Goal: Share content: Share content

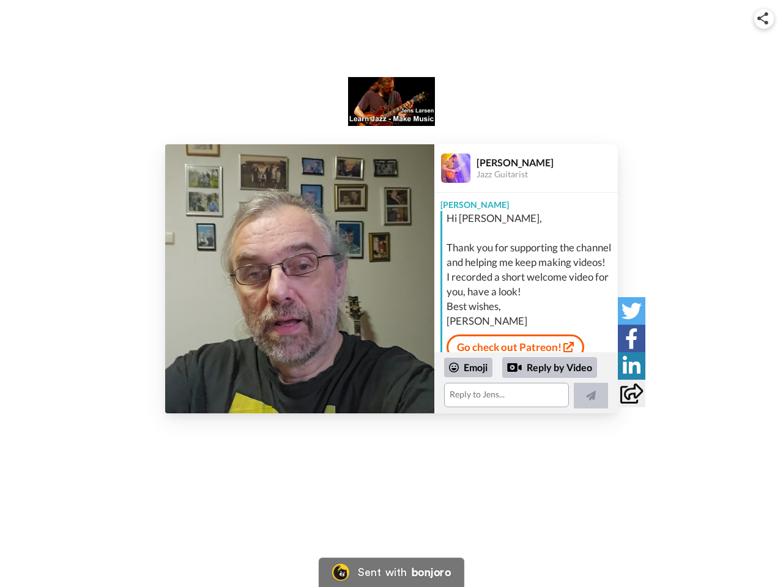
click at [764, 18] on img at bounding box center [762, 18] width 11 height 12
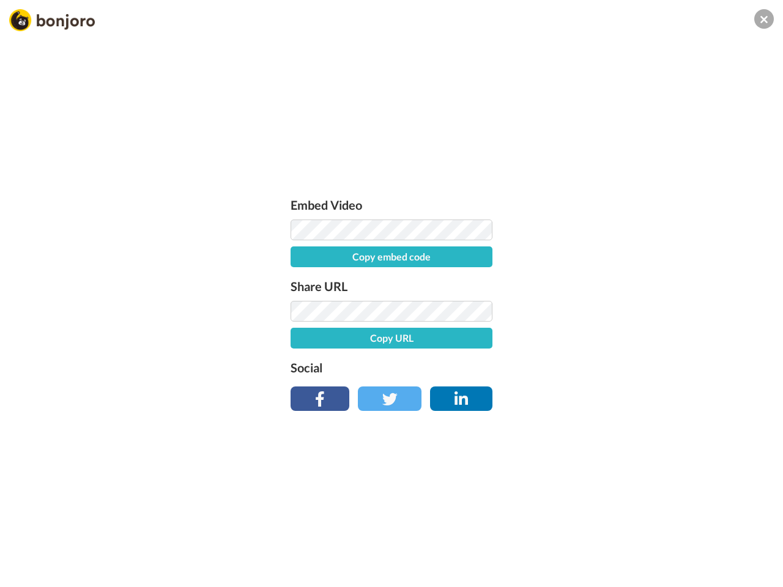
click at [300, 279] on label "Share URL" at bounding box center [391, 286] width 202 height 20
click at [526, 383] on div "Embed Video Copy embed code Share URL Copy URL Social" at bounding box center [391, 359] width 783 height 587
click at [468, 367] on label "Social" at bounding box center [391, 368] width 202 height 20
click at [550, 367] on div "Embed Video Copy embed code Share URL Copy URL Social" at bounding box center [391, 359] width 783 height 587
click at [591, 396] on div "Embed Video Copy embed code Share URL Copy URL Social" at bounding box center [391, 359] width 783 height 587
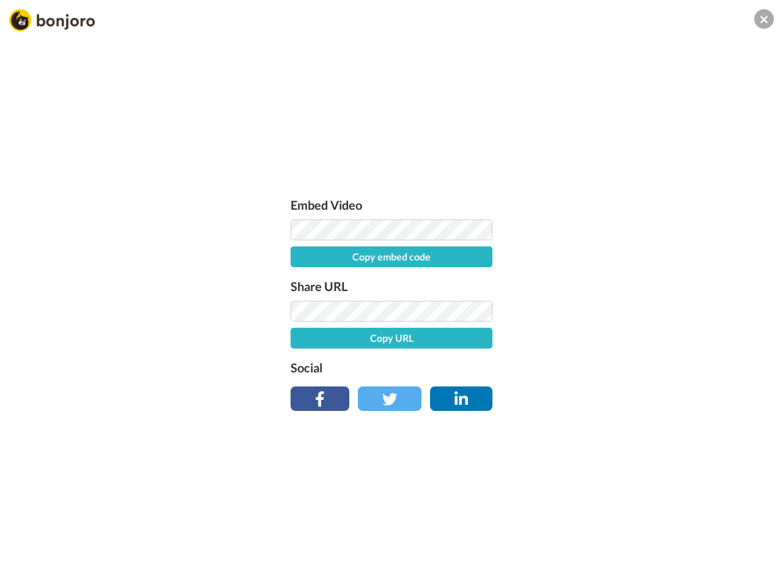
click at [631, 311] on div "Embed Video Copy embed code Share URL Copy URL Social" at bounding box center [391, 359] width 783 height 587
click at [631, 338] on div "Embed Video Copy embed code Share URL Copy URL Social" at bounding box center [391, 359] width 783 height 587
click at [631, 366] on div "Embed Video Copy embed code Share URL Copy URL Social" at bounding box center [391, 359] width 783 height 587
click at [631, 393] on div "Embed Video Copy embed code Share URL Copy URL Social" at bounding box center [391, 359] width 783 height 587
